Goal: Navigation & Orientation: Find specific page/section

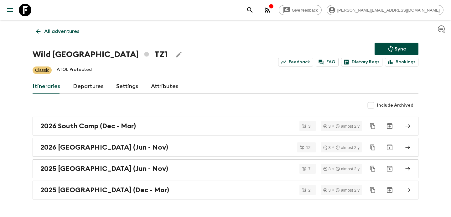
click at [274, 15] on button "button" at bounding box center [267, 10] width 13 height 13
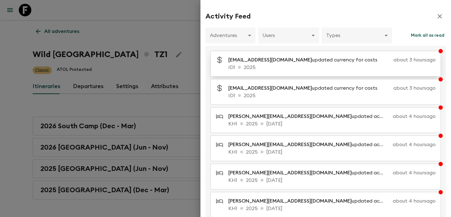
click at [293, 69] on p "ID1 2025" at bounding box center [331, 68] width 207 height 8
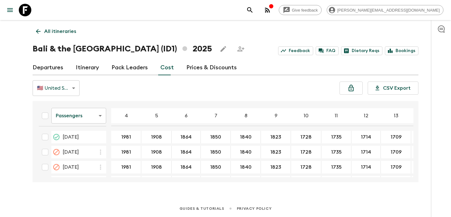
click at [76, 29] on link "All itineraries" at bounding box center [56, 31] width 47 height 13
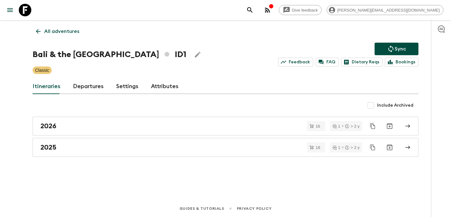
click at [271, 10] on icon "button" at bounding box center [268, 10] width 8 height 8
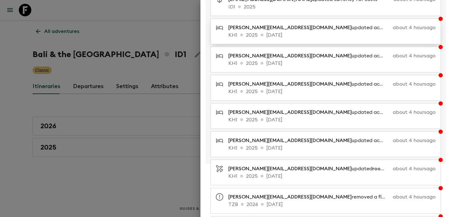
scroll to position [129, 0]
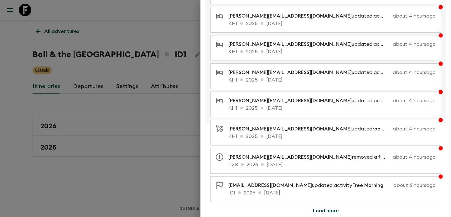
click at [159, 180] on div at bounding box center [225, 108] width 451 height 217
